Goal: Information Seeking & Learning: Learn about a topic

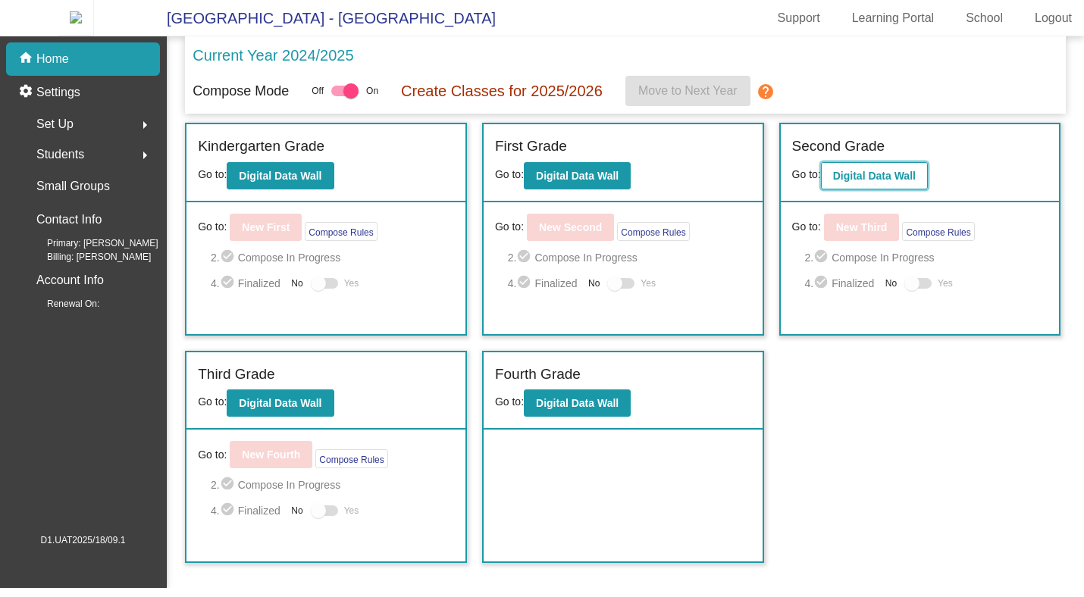
click at [858, 189] on button "Digital Data Wall" at bounding box center [874, 175] width 107 height 27
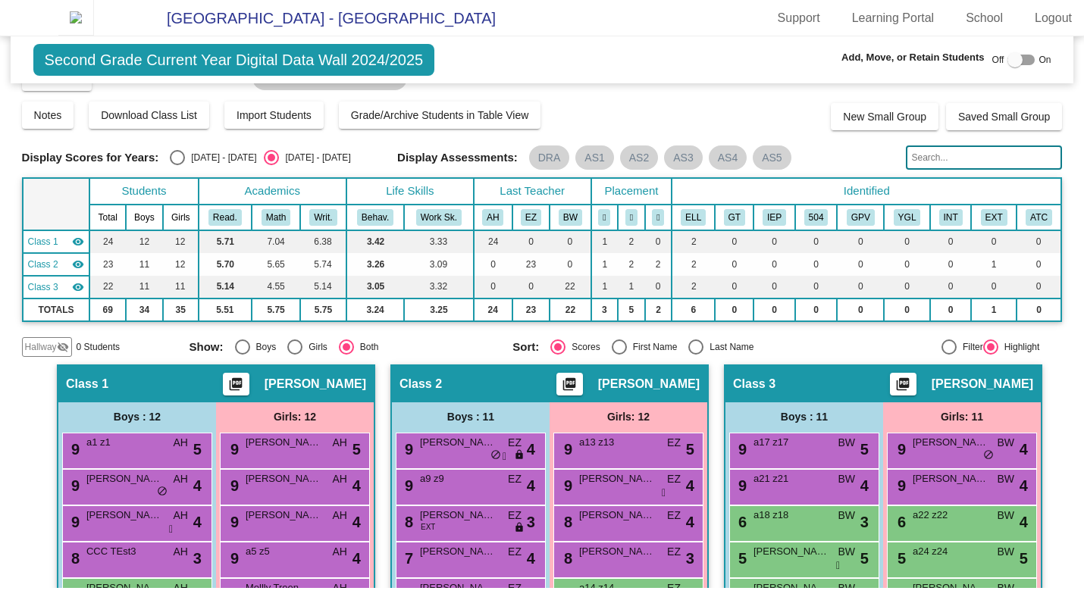
scroll to position [31, 0]
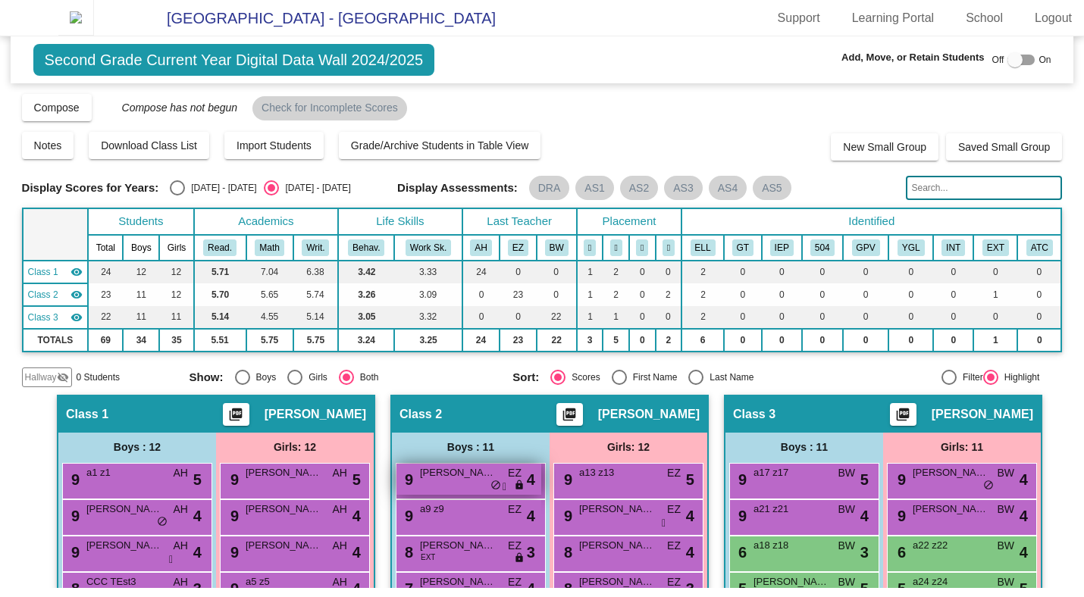
click at [480, 493] on div "9 Andy Mann EZ lock do_not_disturb_alt 4" at bounding box center [468, 479] width 145 height 31
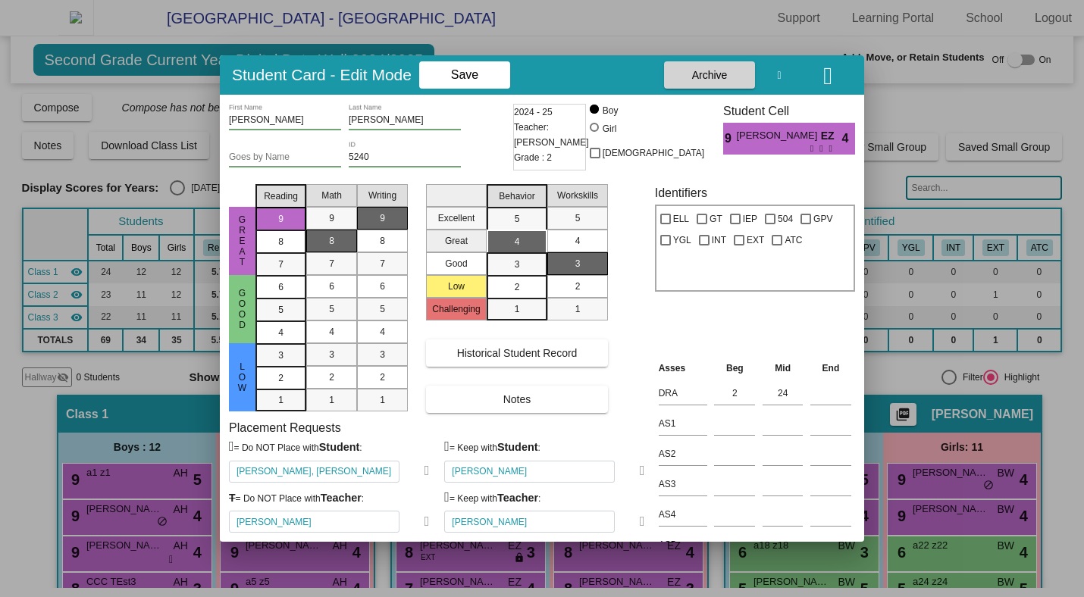
click at [823, 83] on icon "button" at bounding box center [827, 76] width 9 height 24
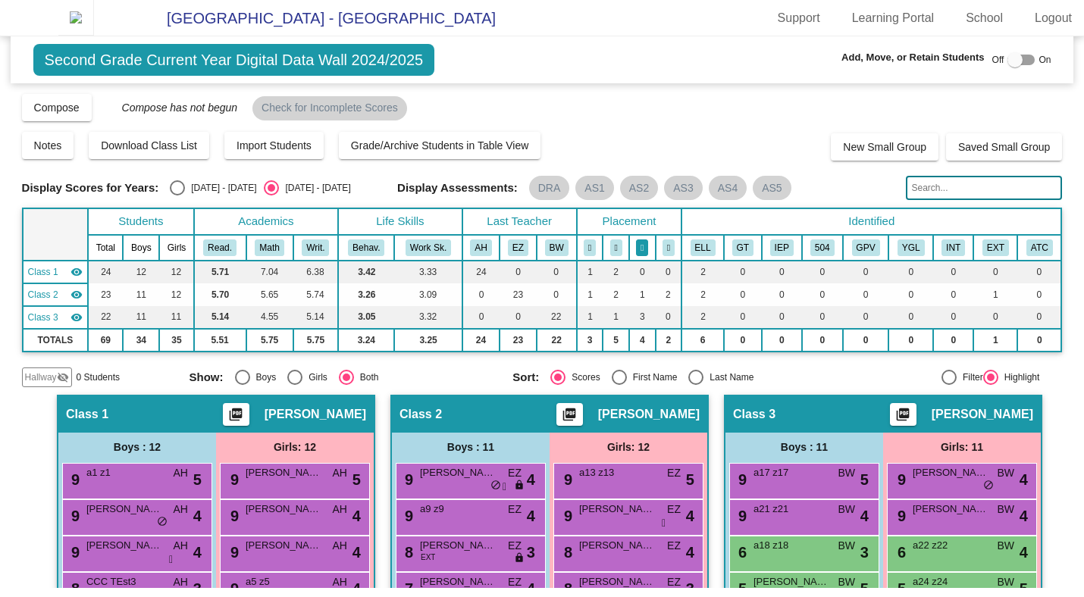
click at [640, 252] on icon at bounding box center [641, 247] width 3 height 9
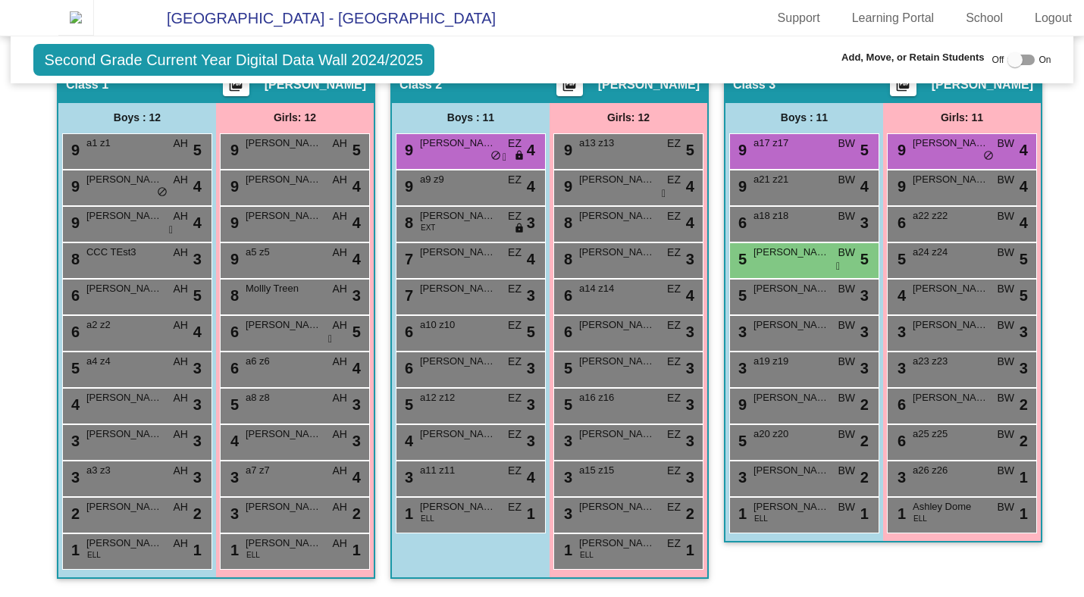
scroll to position [335, 0]
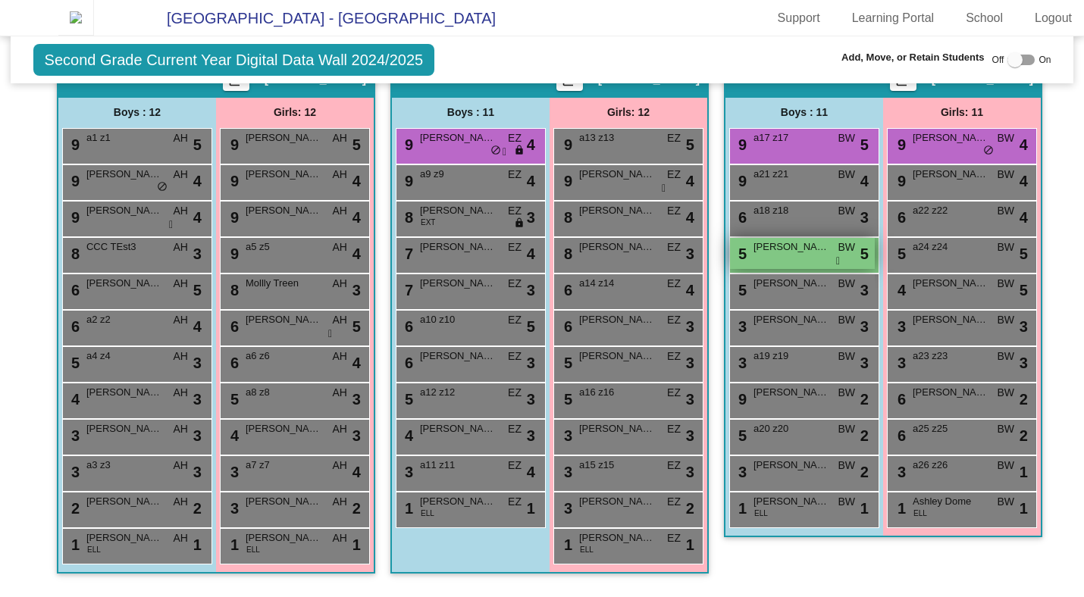
click at [770, 255] on span "[PERSON_NAME]" at bounding box center [791, 246] width 76 height 15
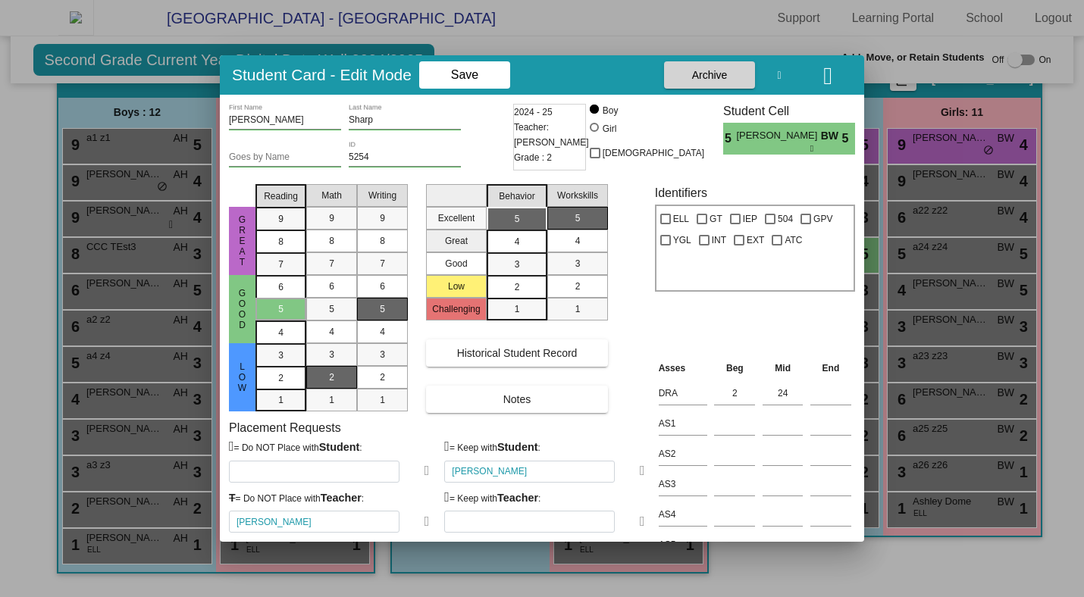
click at [823, 86] on icon "button" at bounding box center [827, 76] width 9 height 24
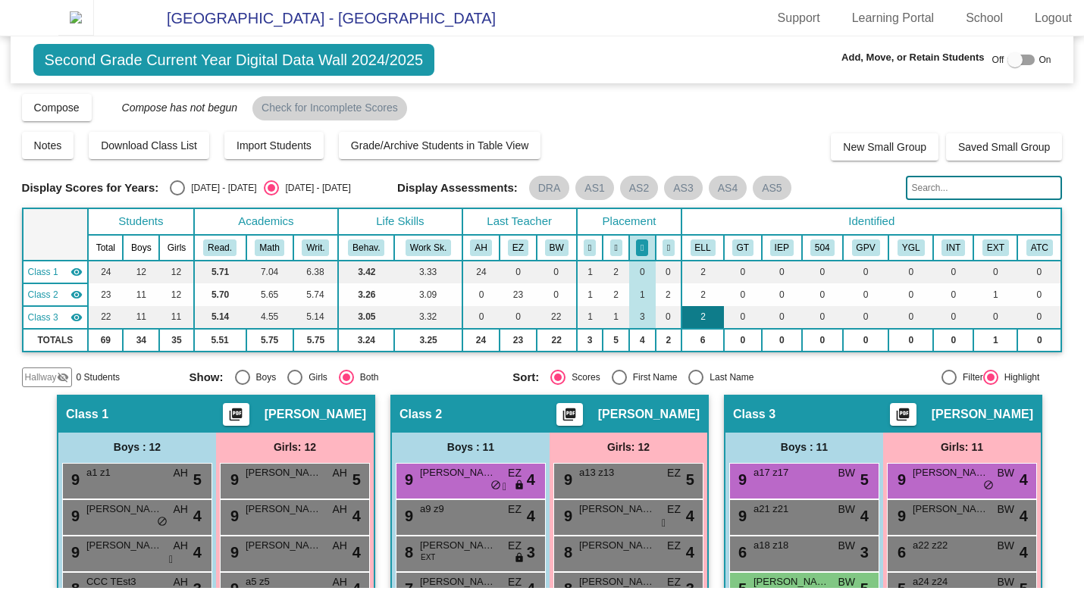
scroll to position [27, 0]
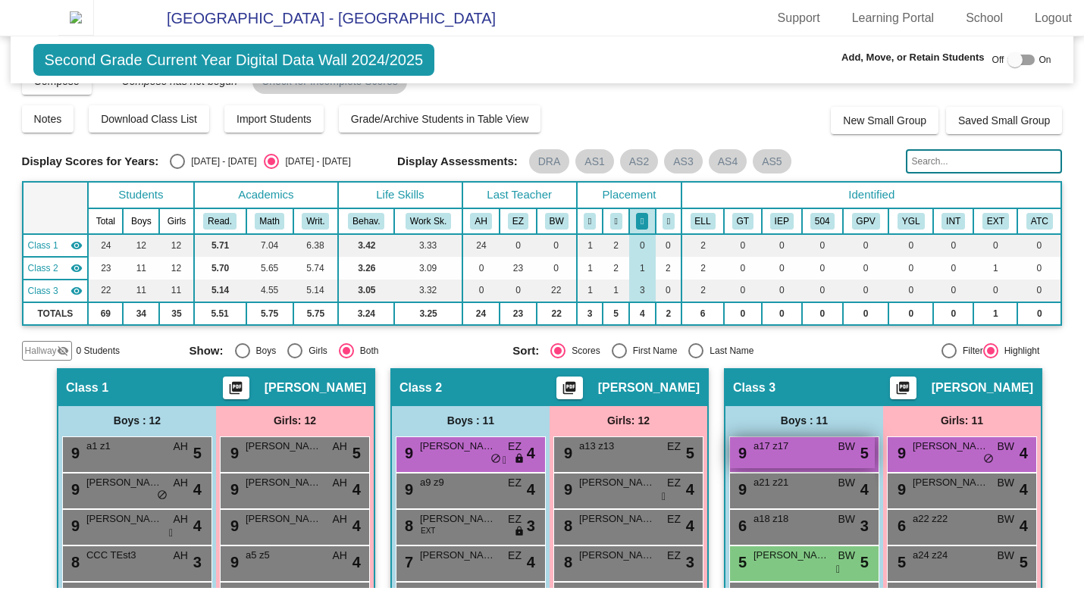
click at [791, 465] on div "9 a17 z17 BW lock do_not_disturb_alt 5" at bounding box center [802, 452] width 145 height 31
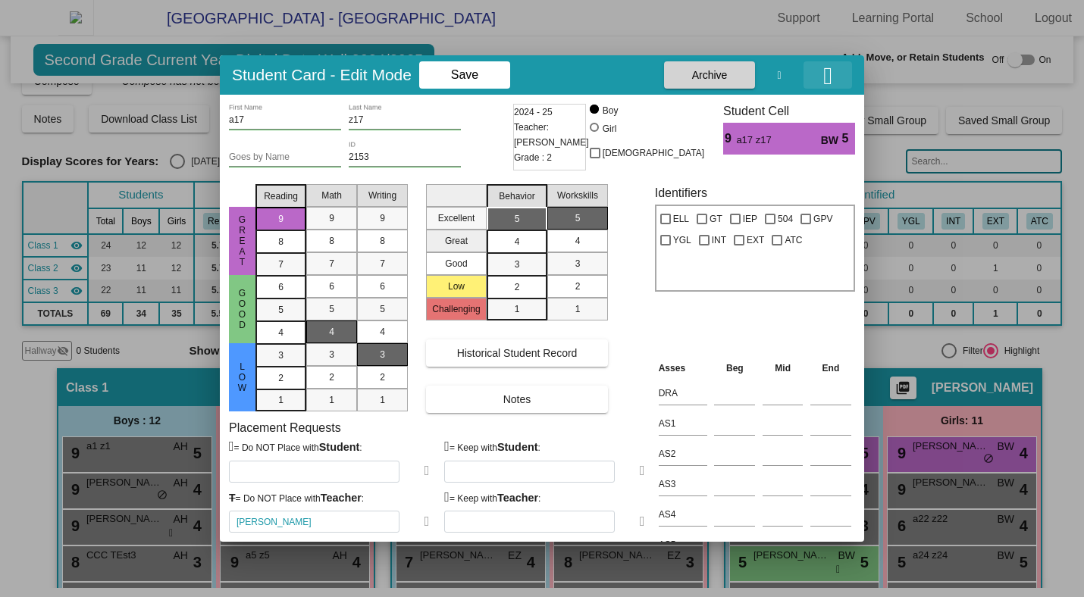
click at [823, 85] on icon "button" at bounding box center [827, 76] width 9 height 24
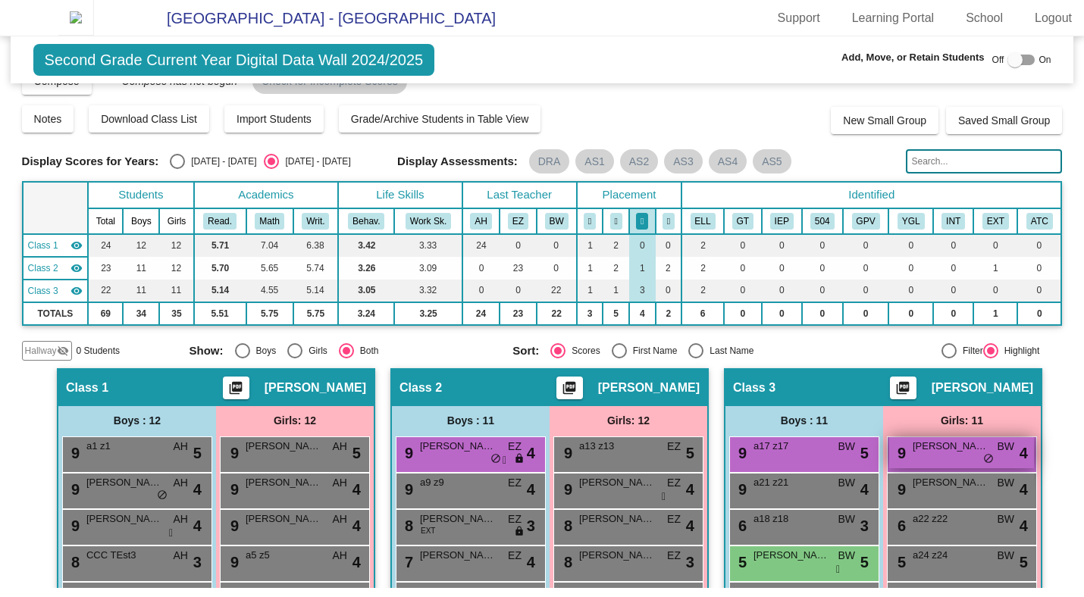
click at [933, 454] on span "[PERSON_NAME]" at bounding box center [950, 446] width 76 height 15
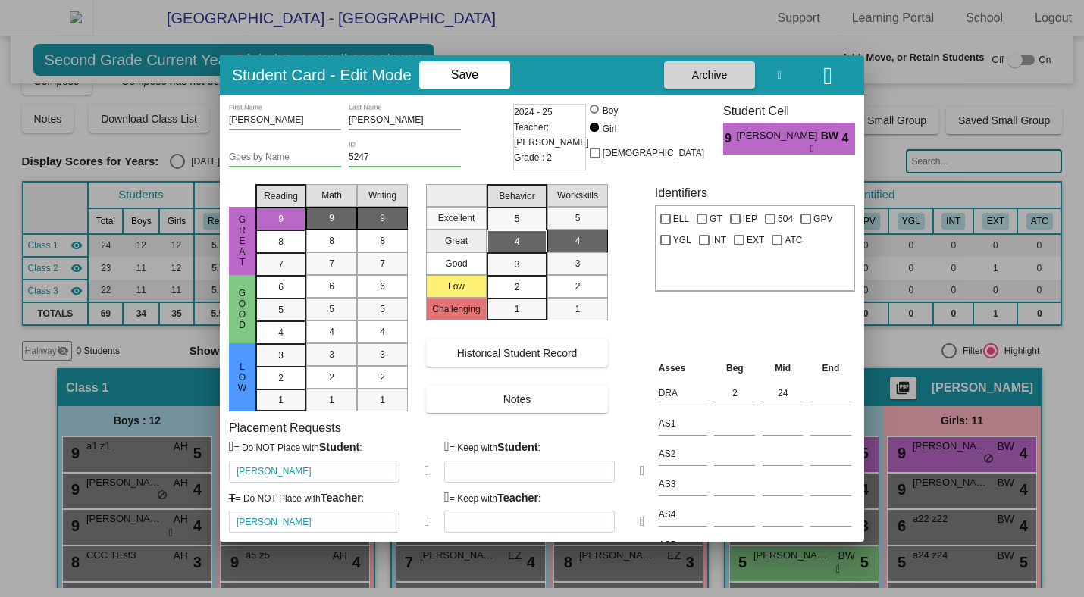
click at [823, 72] on icon "button" at bounding box center [827, 76] width 9 height 24
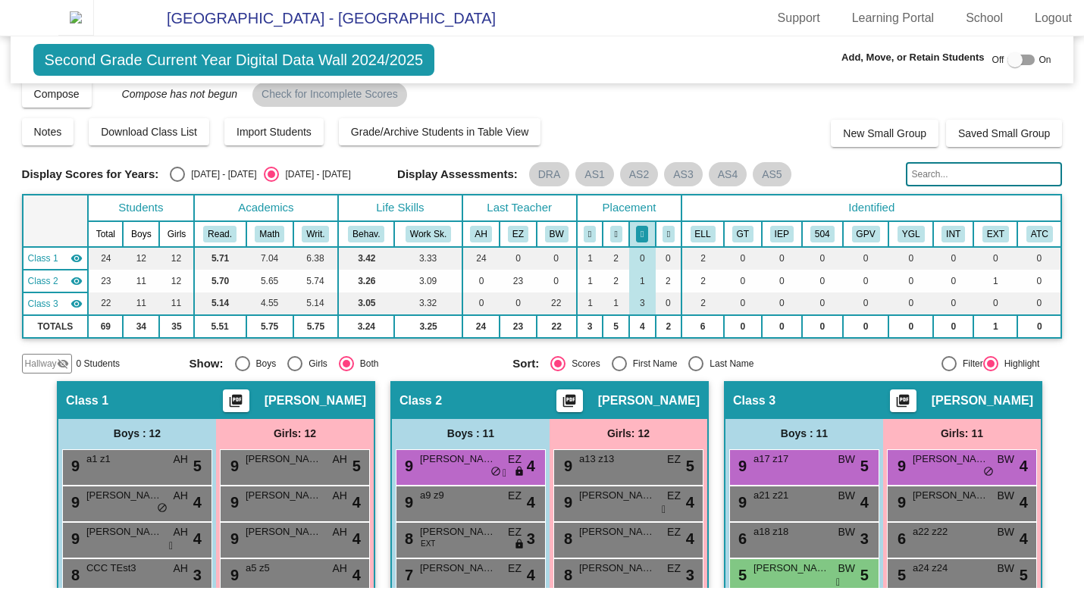
scroll to position [0, 0]
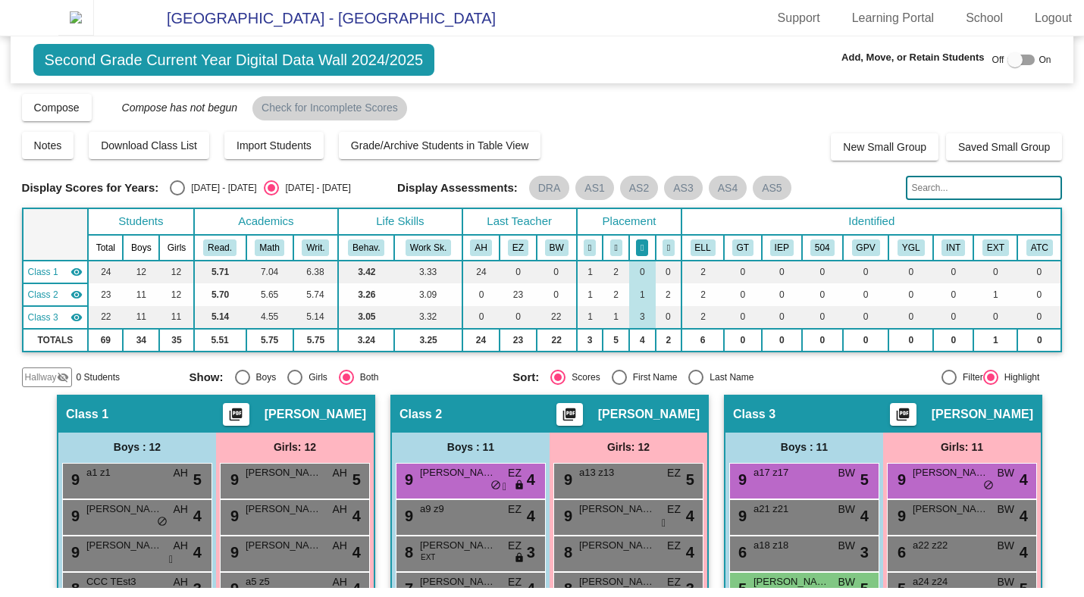
click at [642, 256] on button at bounding box center [642, 247] width 12 height 17
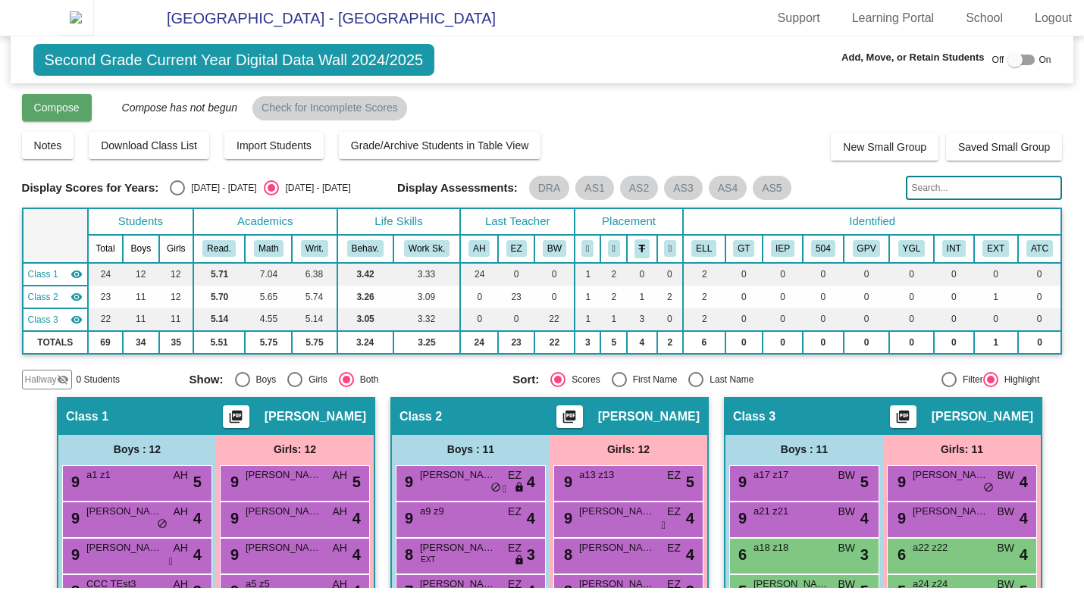
click at [49, 114] on span "Compose" at bounding box center [56, 108] width 45 height 12
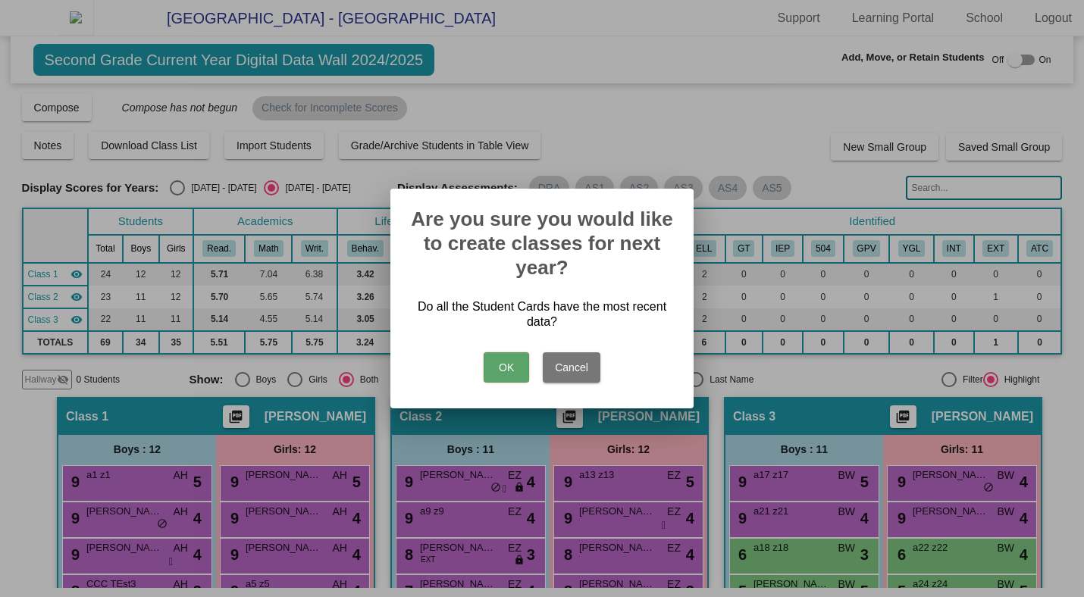
click at [586, 370] on button "Cancel" at bounding box center [572, 367] width 58 height 30
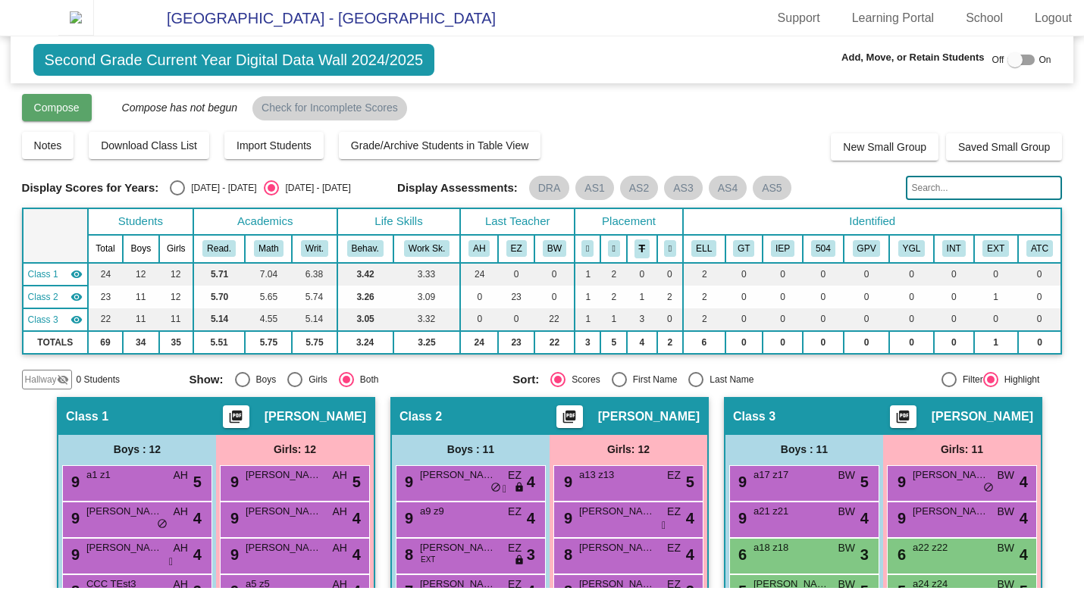
click at [79, 114] on span "Compose" at bounding box center [56, 108] width 45 height 12
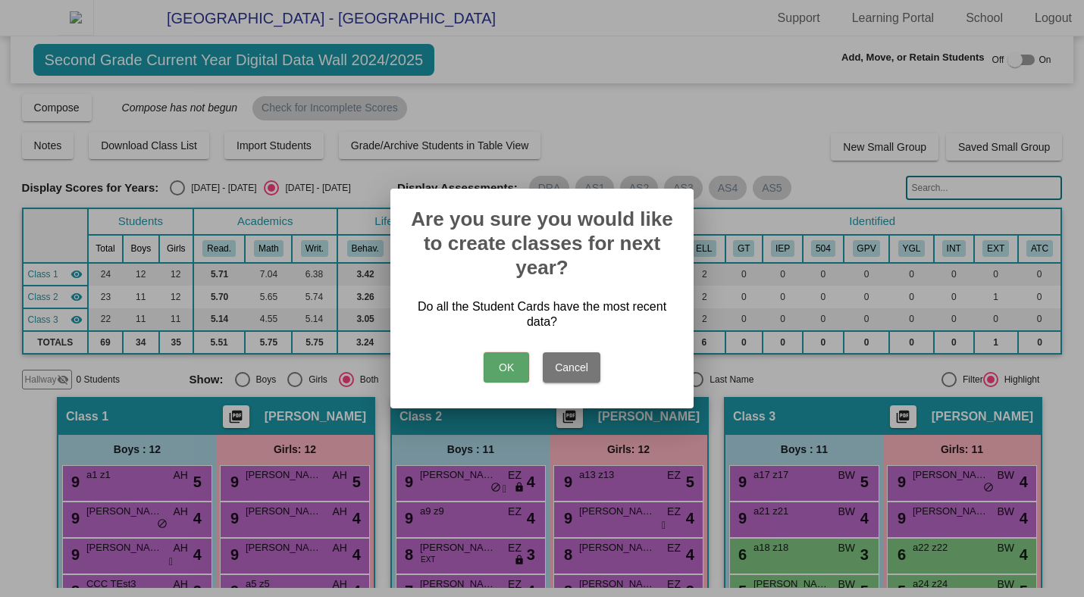
click at [493, 371] on button "OK" at bounding box center [505, 367] width 45 height 30
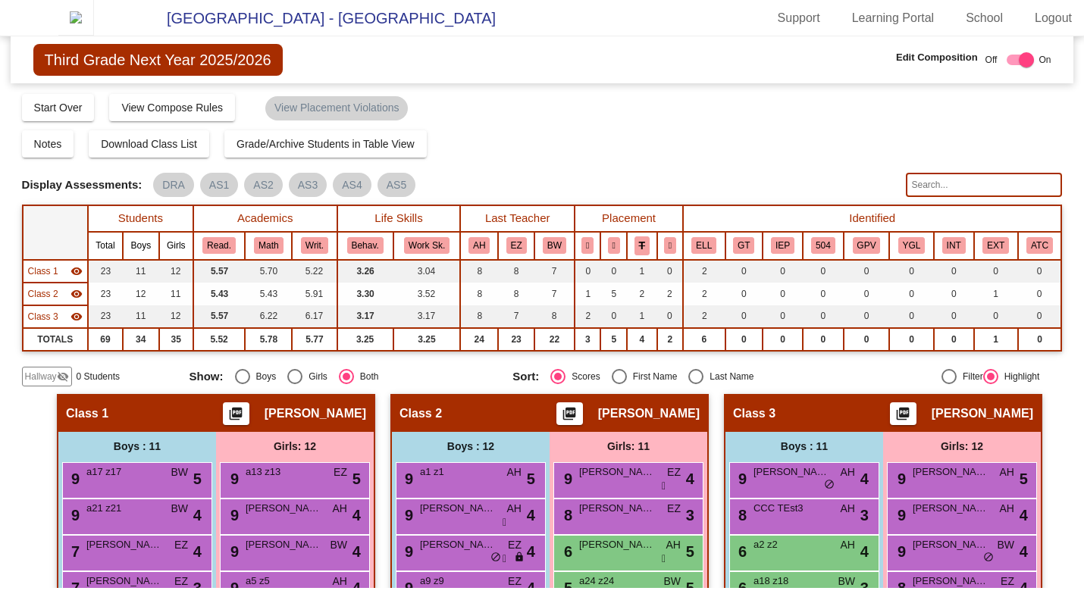
click at [70, 30] on img at bounding box center [76, 18] width 36 height 36
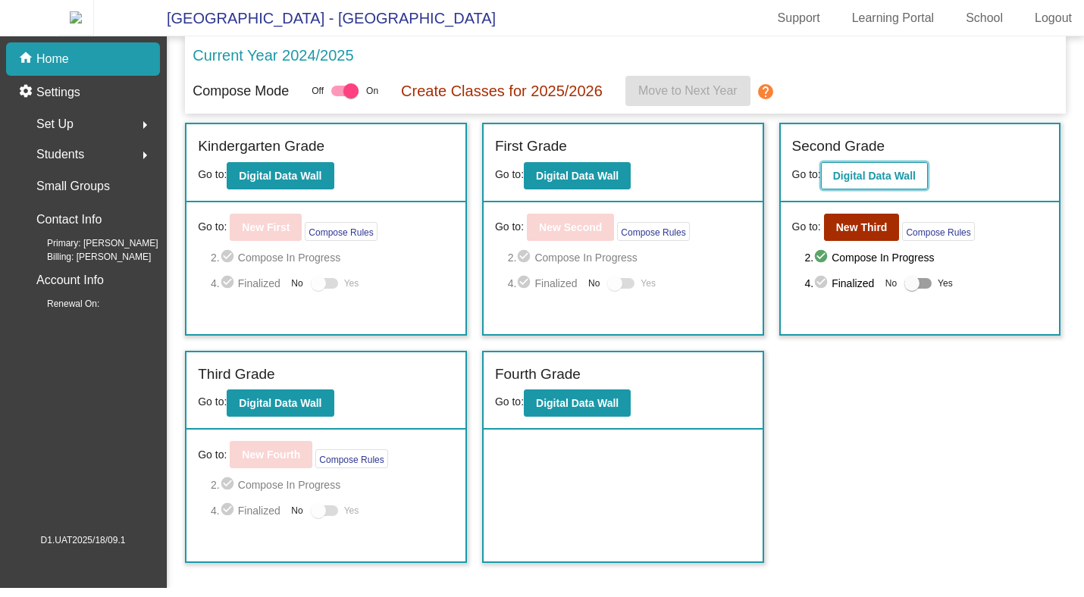
click at [892, 182] on b "Digital Data Wall" at bounding box center [874, 176] width 83 height 12
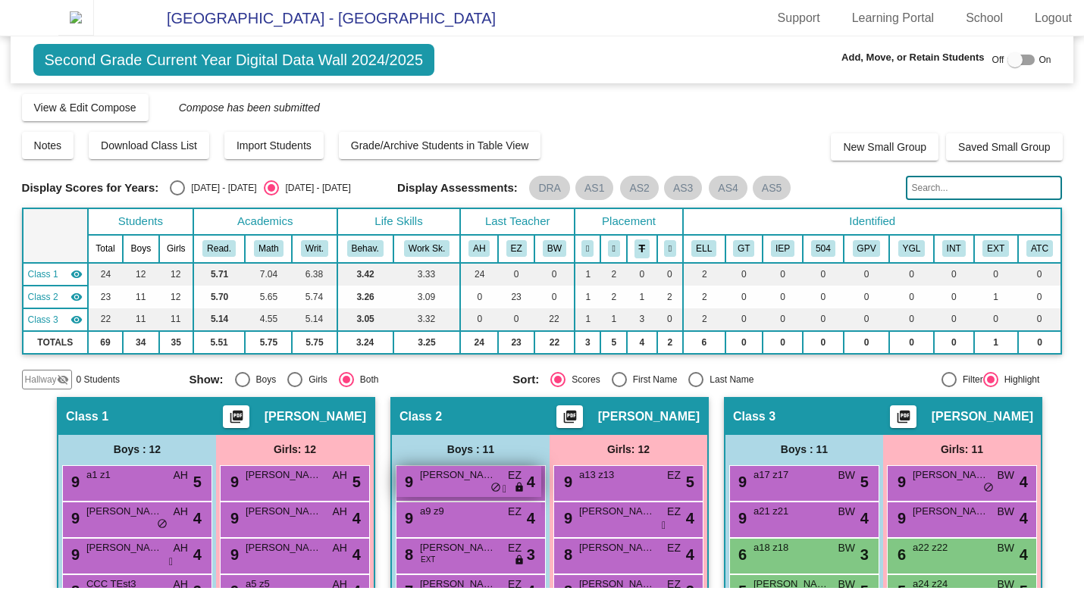
click at [491, 483] on span "[PERSON_NAME]" at bounding box center [458, 475] width 76 height 15
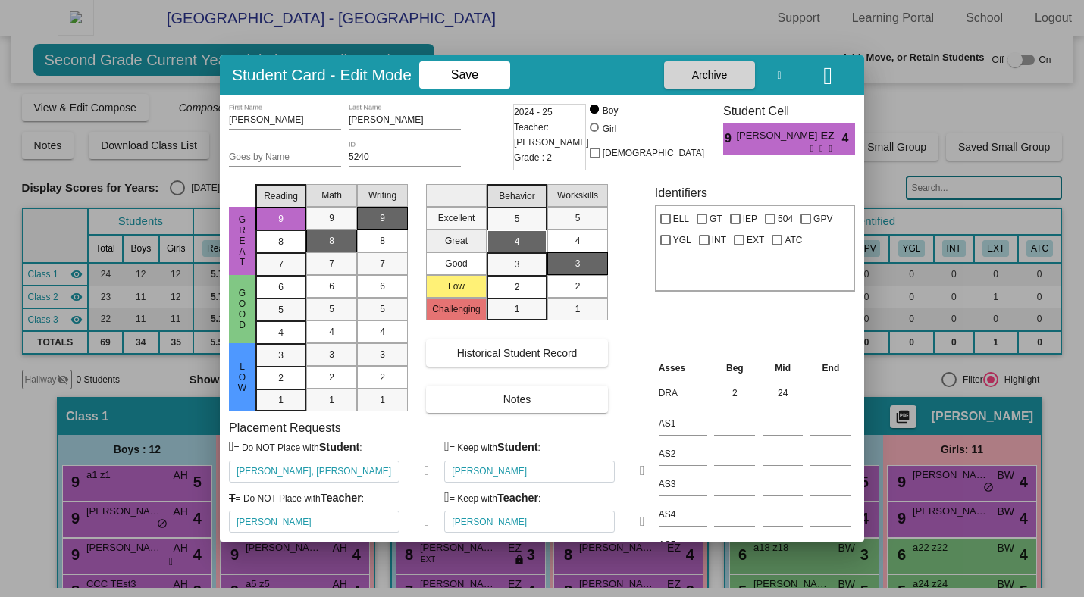
click at [827, 67] on icon "button" at bounding box center [827, 76] width 9 height 24
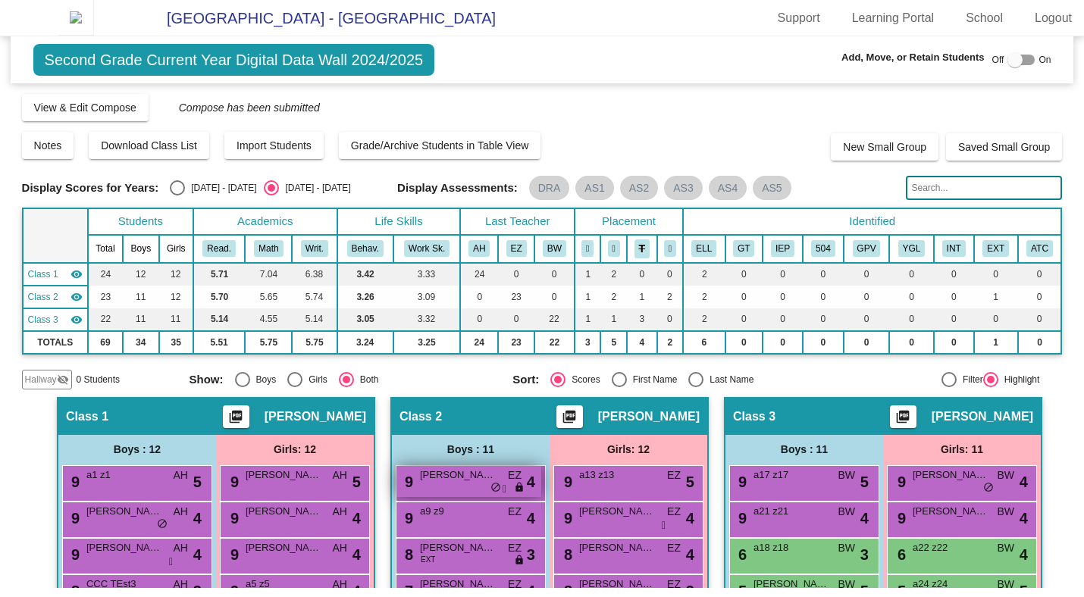
click at [490, 494] on span "do_not_disturb_alt" at bounding box center [495, 488] width 11 height 12
click at [438, 497] on div "9 [PERSON_NAME] EZ lock do_not_disturb_alt 4" at bounding box center [468, 481] width 145 height 31
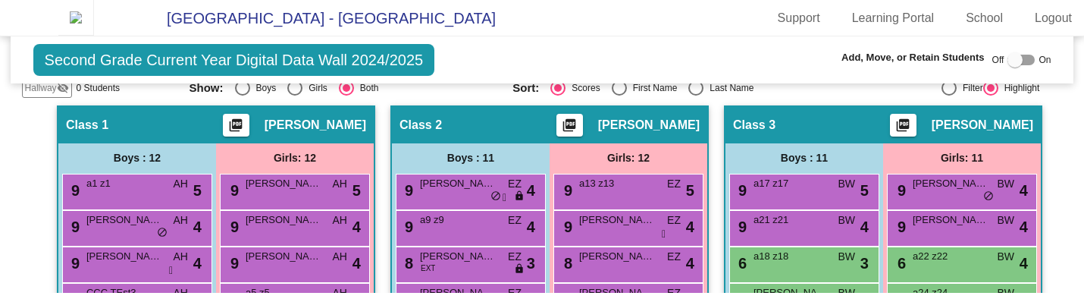
scroll to position [301, 0]
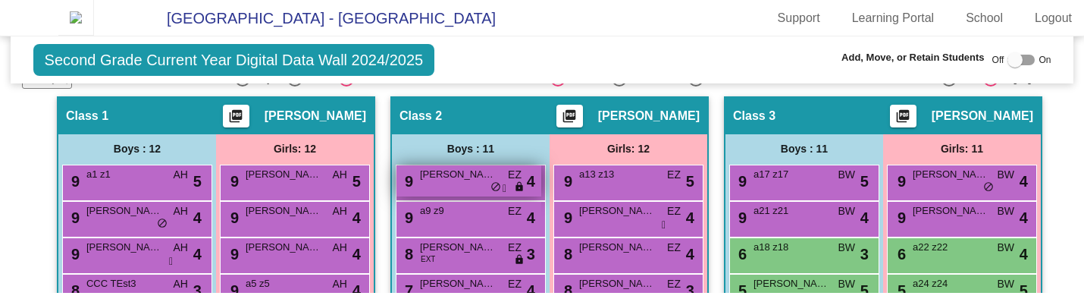
click at [490, 193] on span "do_not_disturb_alt" at bounding box center [495, 187] width 11 height 12
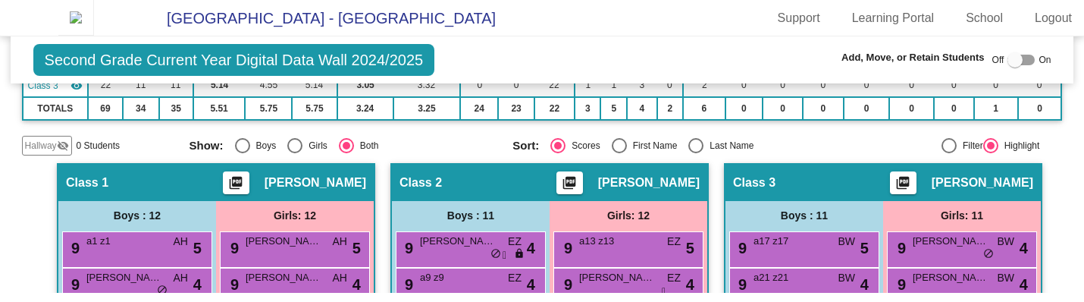
scroll to position [235, 0]
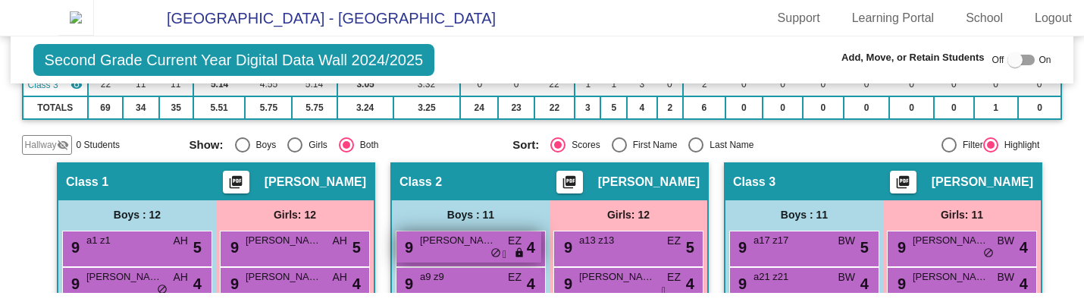
click at [465, 257] on div "9 [PERSON_NAME] EZ lock do_not_disturb_alt 4" at bounding box center [468, 246] width 145 height 31
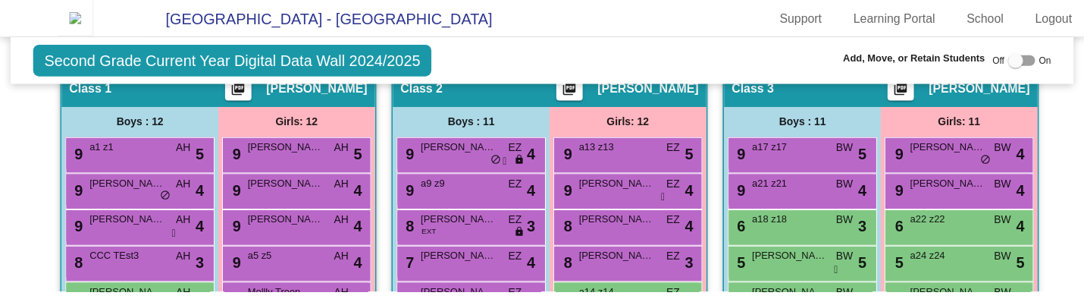
scroll to position [329, 0]
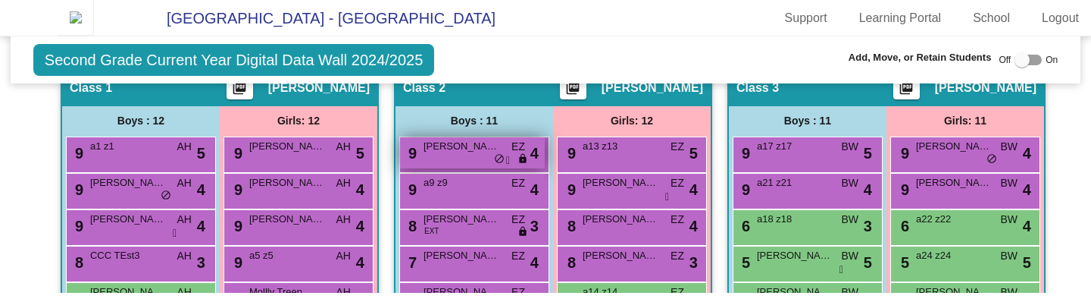
click at [467, 152] on div "9 Andy Mann EZ lock do_not_disturb_alt 4" at bounding box center [472, 152] width 145 height 31
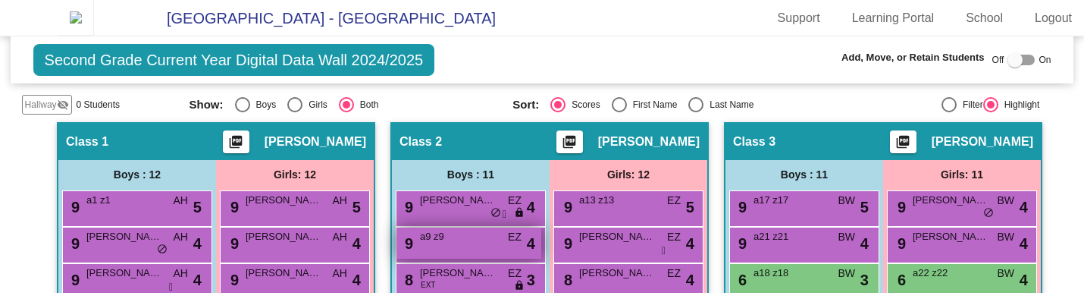
scroll to position [317, 0]
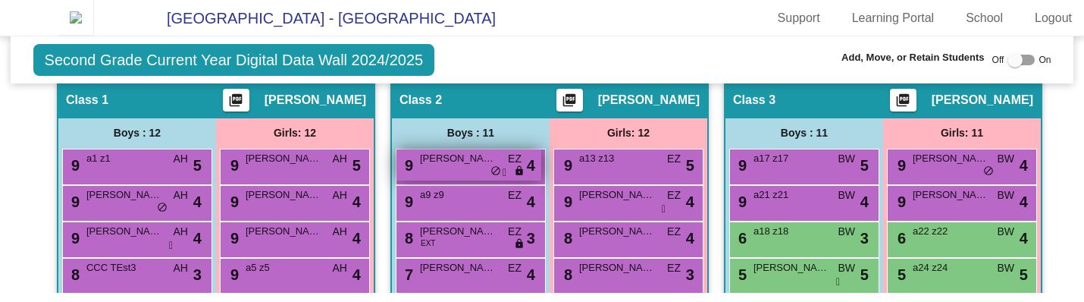
click at [448, 180] on div "9 Andy Mann EZ lock do_not_disturb_alt 4" at bounding box center [468, 164] width 145 height 31
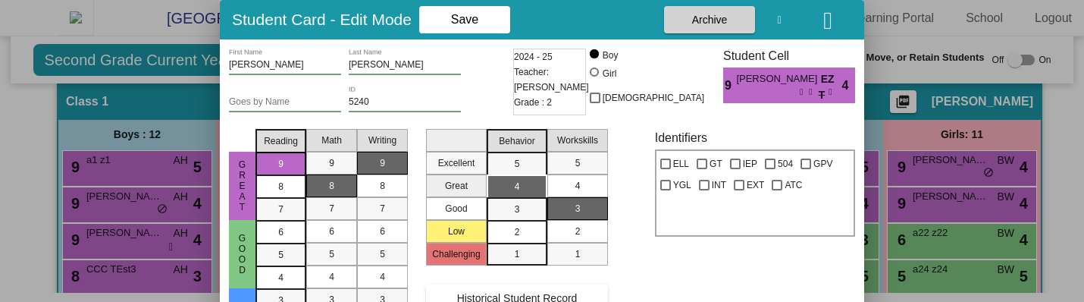
scroll to position [314, 0]
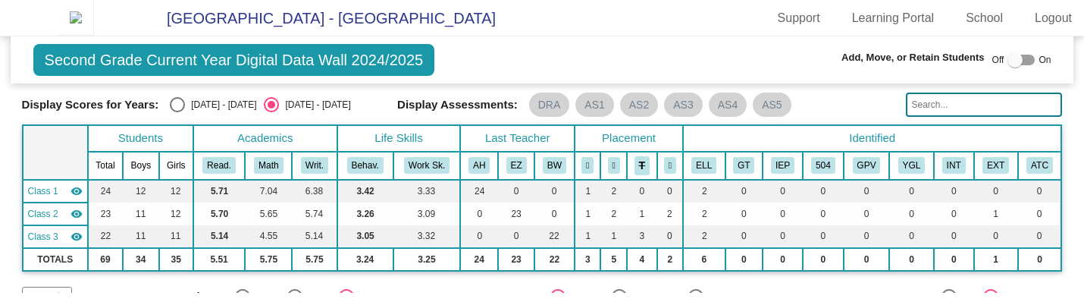
scroll to position [186, 0]
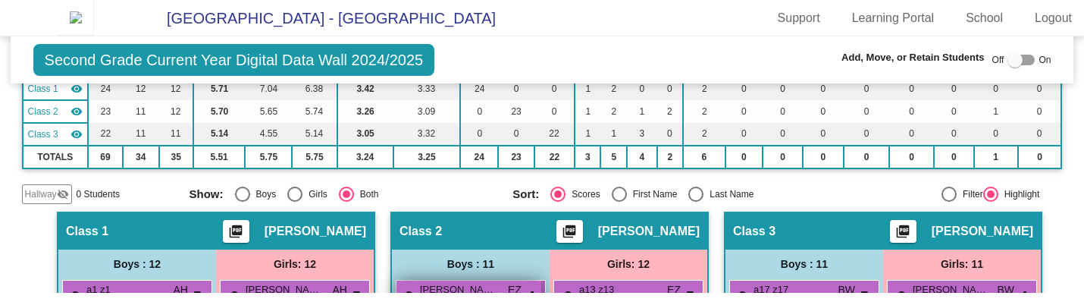
click at [471, 293] on span "[PERSON_NAME]" at bounding box center [458, 289] width 76 height 15
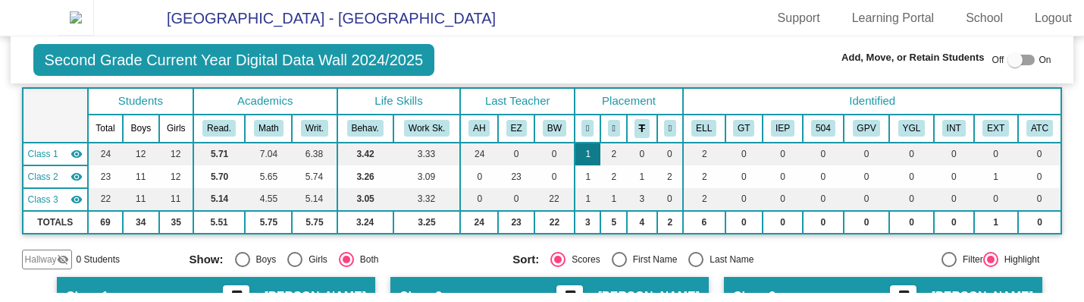
scroll to position [201, 0]
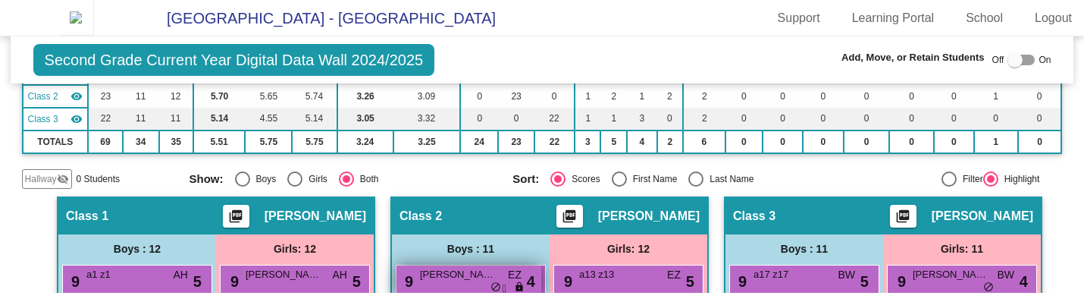
click at [483, 282] on span "[PERSON_NAME]" at bounding box center [458, 274] width 76 height 15
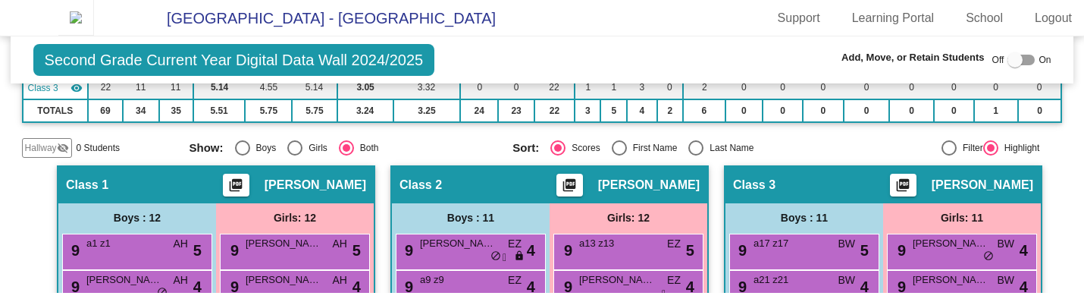
scroll to position [233, 0]
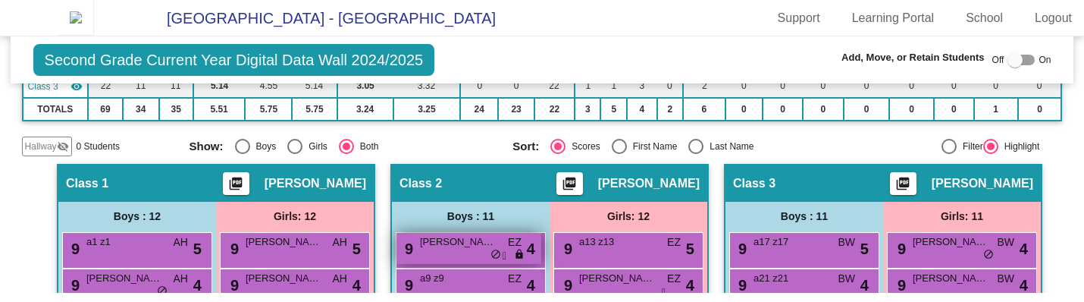
click at [435, 264] on div "9 Andy Mann EZ lock do_not_disturb_alt 4" at bounding box center [468, 248] width 145 height 31
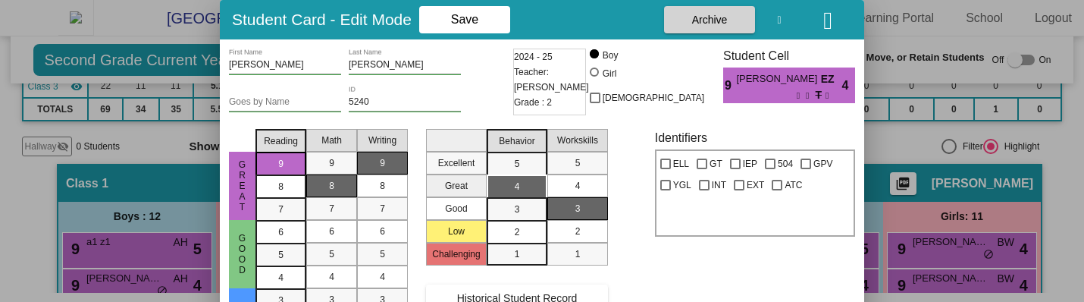
click at [823, 25] on icon "button" at bounding box center [827, 20] width 9 height 24
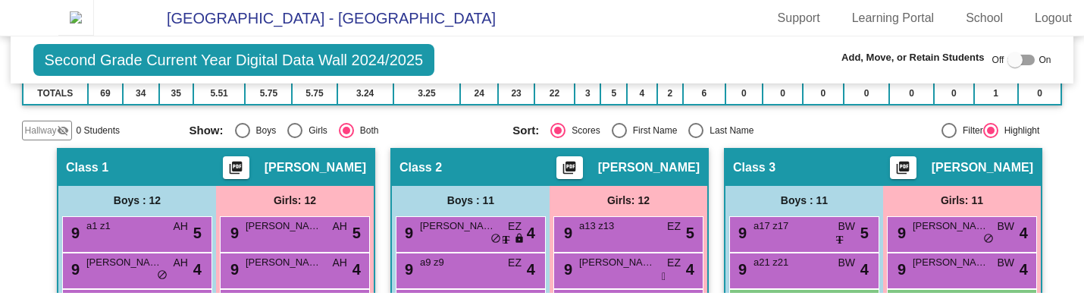
scroll to position [252, 0]
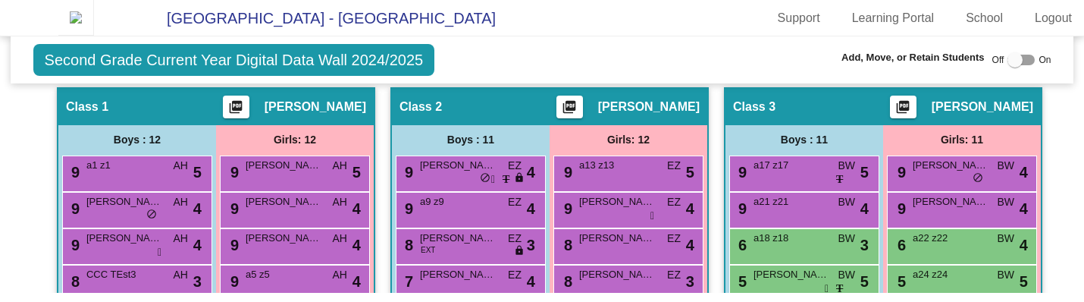
scroll to position [348, 0]
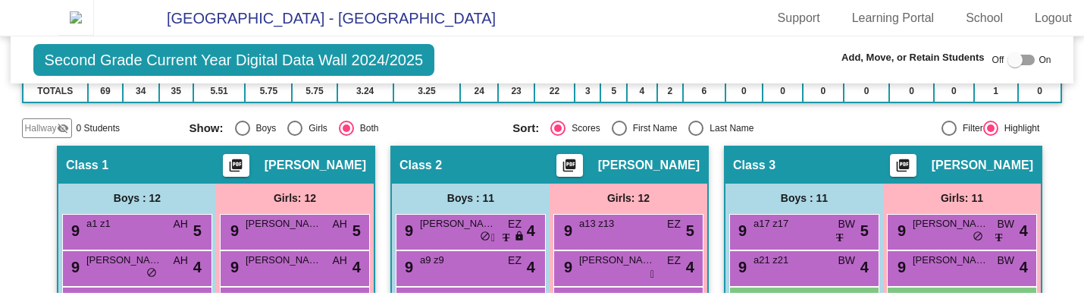
scroll to position [255, 0]
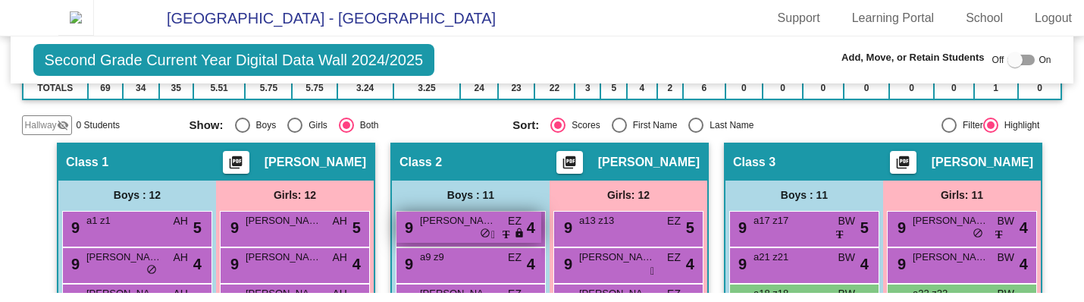
click at [465, 236] on div "9 Andy Mann EZ lock T do_not_disturb_alt 4" at bounding box center [468, 226] width 145 height 31
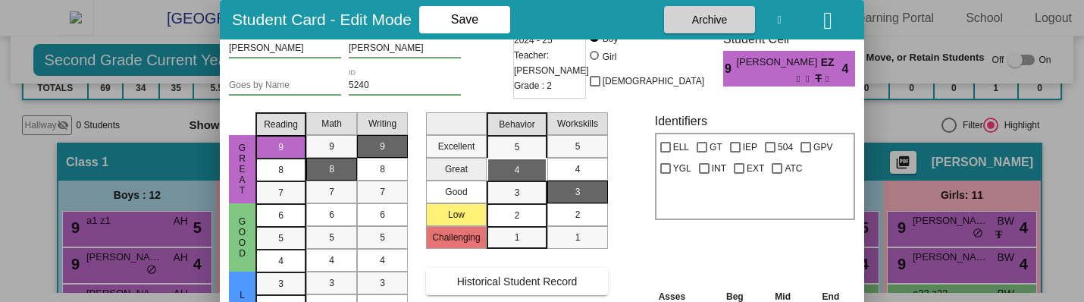
scroll to position [0, 0]
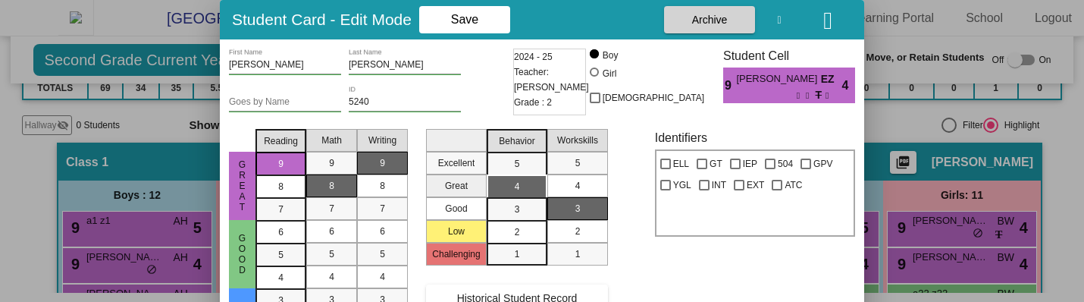
click at [823, 20] on icon "button" at bounding box center [827, 20] width 9 height 24
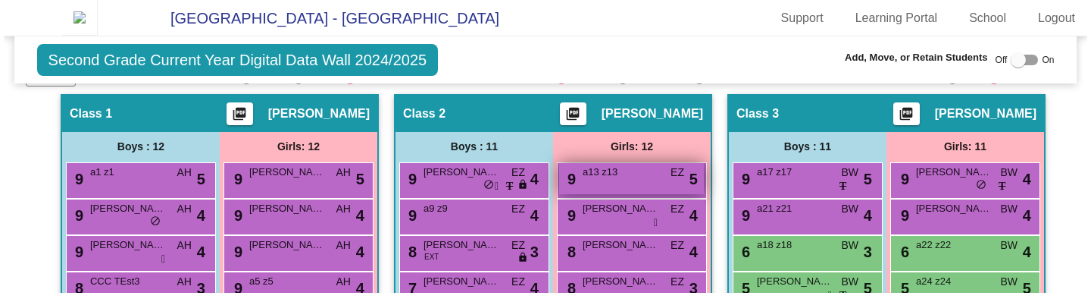
scroll to position [305, 0]
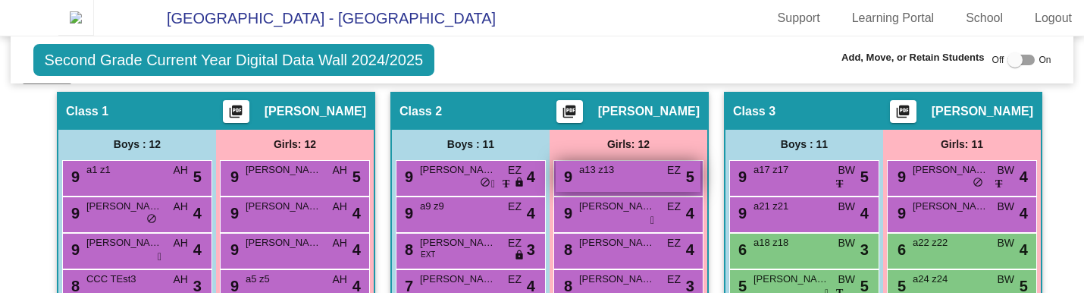
click at [613, 192] on div "9 a13 z13 EZ lock T do_not_disturb_alt 5" at bounding box center [627, 176] width 145 height 31
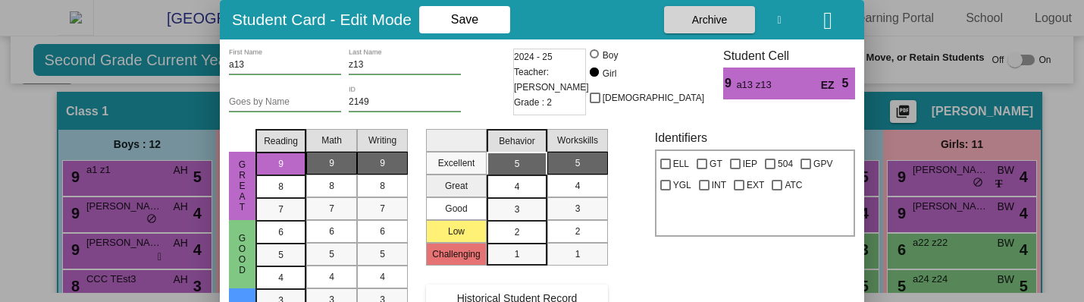
click at [829, 20] on icon "button" at bounding box center [827, 20] width 9 height 24
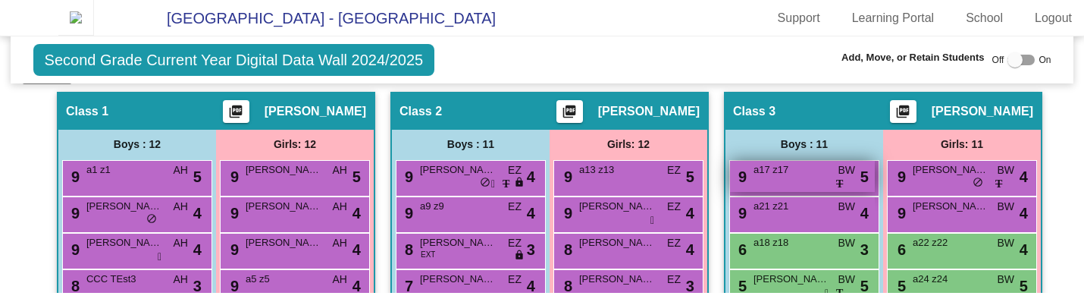
click at [806, 192] on div "9 a17 z17 BW lock T do_not_disturb_alt 5" at bounding box center [802, 176] width 145 height 31
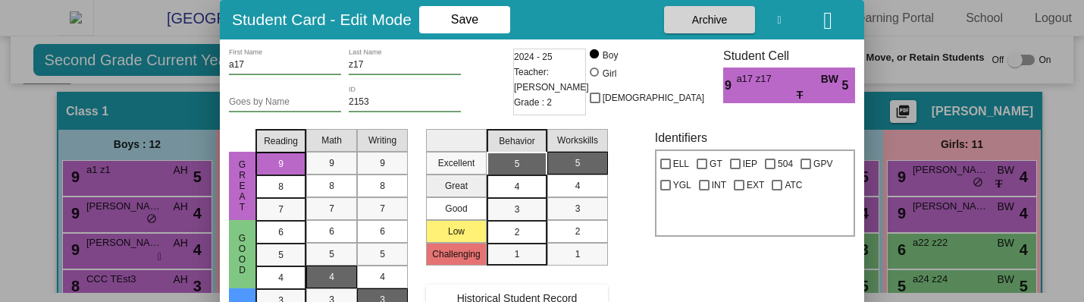
click at [824, 21] on icon "button" at bounding box center [827, 20] width 9 height 24
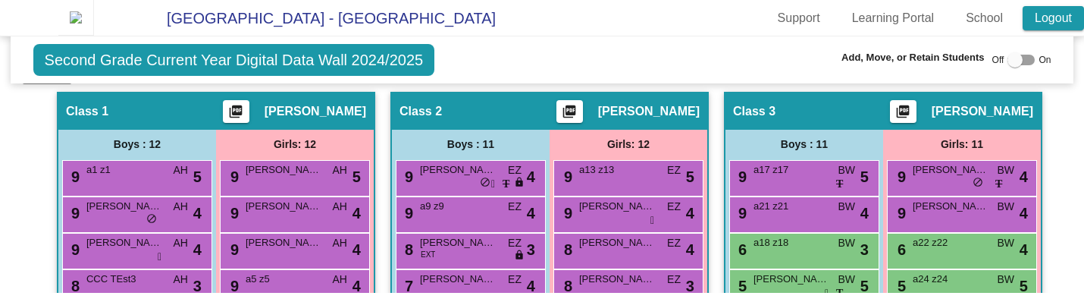
click at [1042, 20] on link "Logout" at bounding box center [1052, 18] width 61 height 24
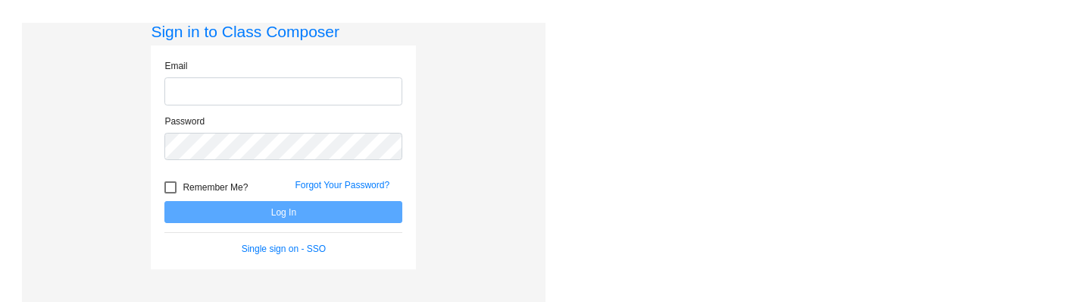
type input "harnoor@classcomposer.com"
